Goal: Understand process/instructions: Learn how to perform a task or action

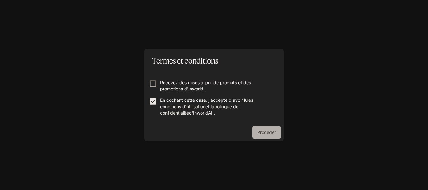
click at [253, 137] on button "Procéder" at bounding box center [266, 132] width 29 height 13
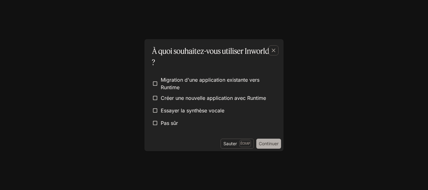
click at [266, 142] on font "Continuer" at bounding box center [269, 143] width 20 height 5
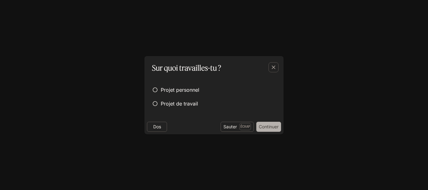
click at [266, 129] on font "Continuer" at bounding box center [269, 127] width 20 height 8
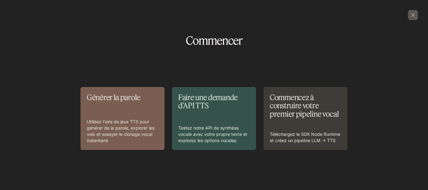
click at [221, 123] on div "Faire une demande d'API TTS Testez notre API de synthèse vocale avec votre prop…" at bounding box center [213, 118] width 71 height 50
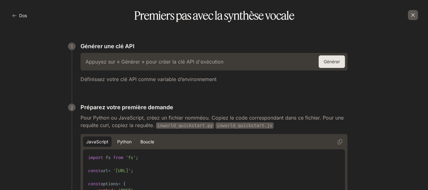
click at [416, 14] on div "button" at bounding box center [413, 15] width 10 height 10
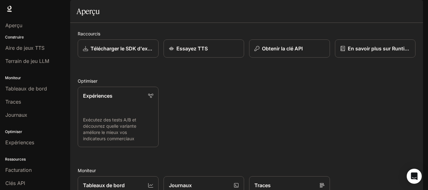
scroll to position [164, 0]
